Goal: Navigation & Orientation: Find specific page/section

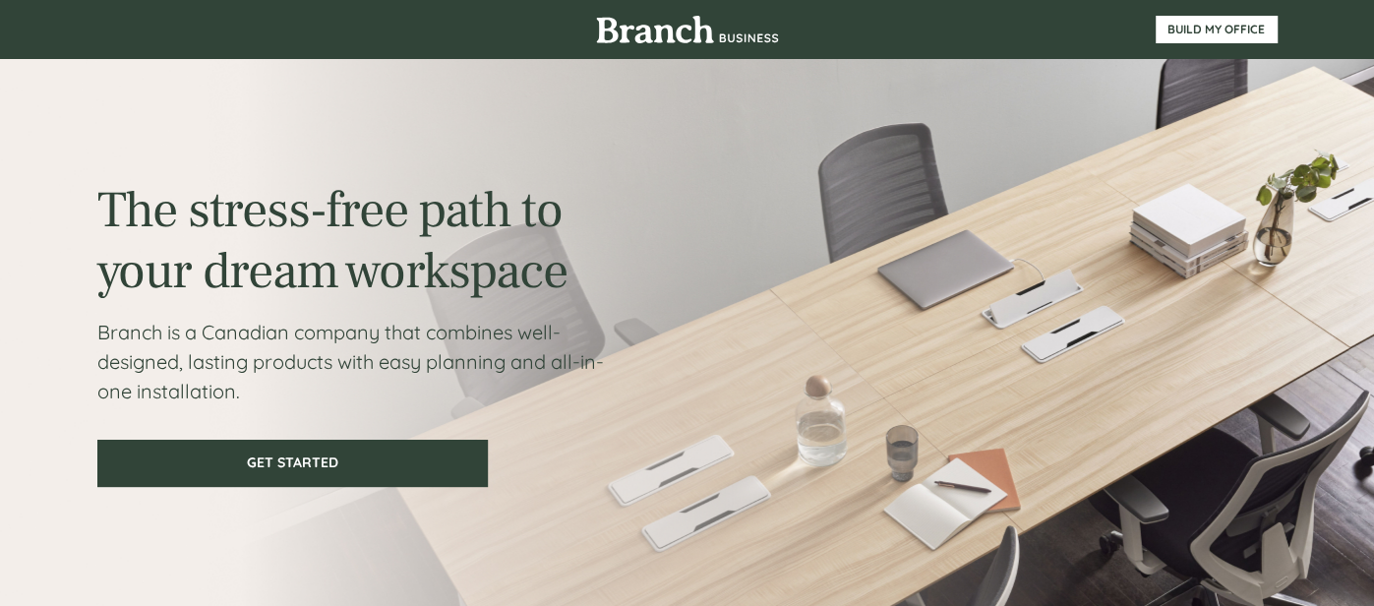
click at [604, 32] on img at bounding box center [687, 30] width 183 height 28
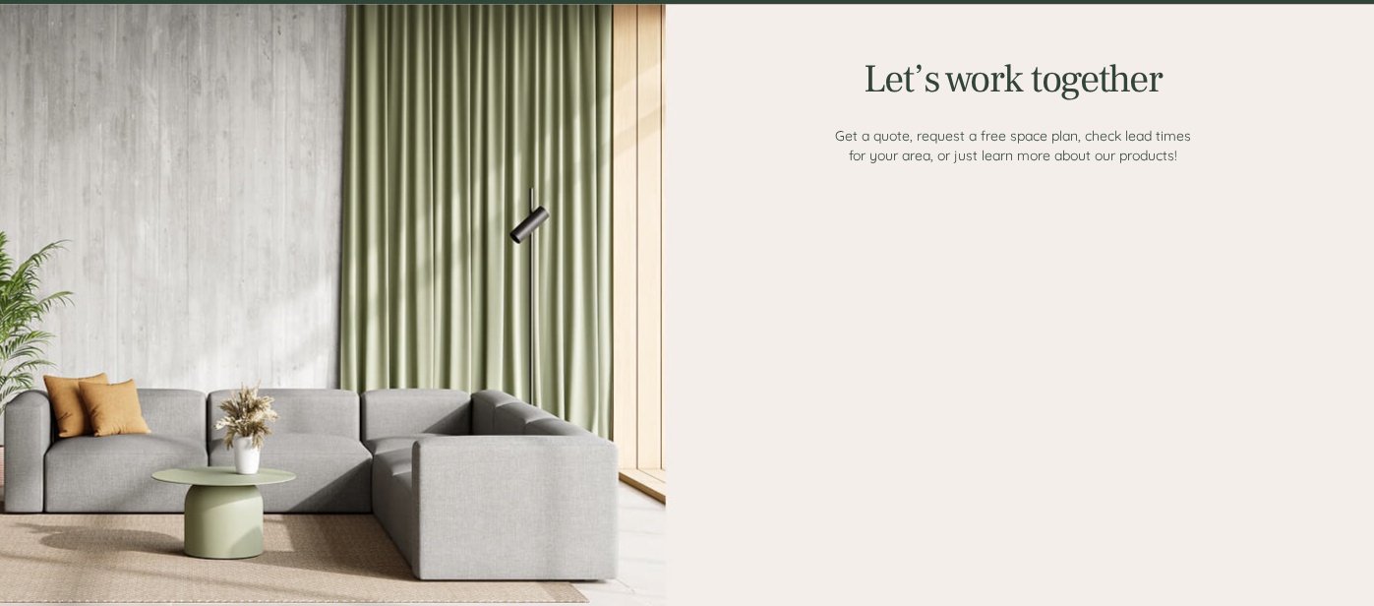
scroll to position [2457, 0]
